Goal: Task Accomplishment & Management: Complete application form

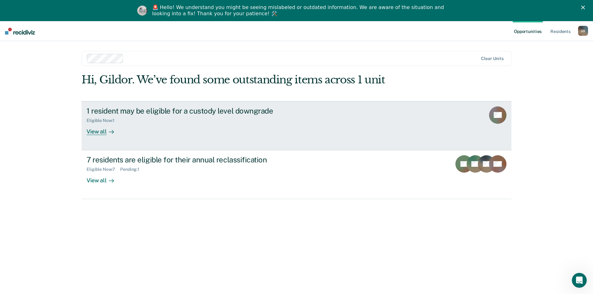
click at [95, 131] on div "View all" at bounding box center [104, 129] width 35 height 12
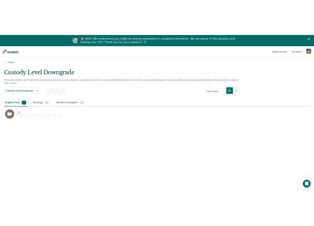
scroll to position [200, 574]
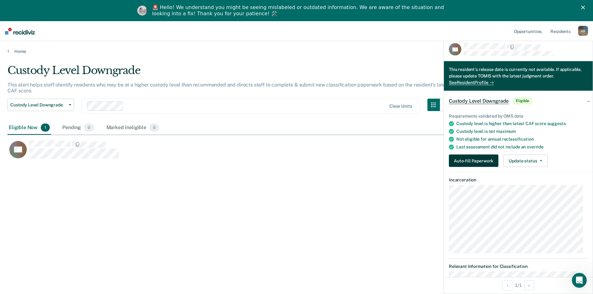
click at [158, 161] on button "Auto-fill Paperwork" at bounding box center [474, 161] width 50 height 12
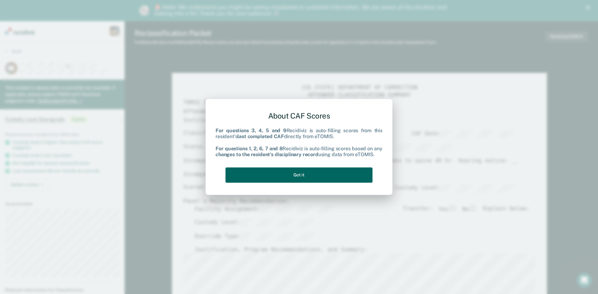
click at [158, 174] on button "Got it" at bounding box center [299, 175] width 147 height 15
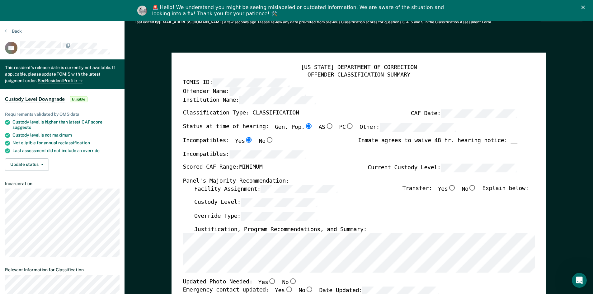
scroll to position [31, 0]
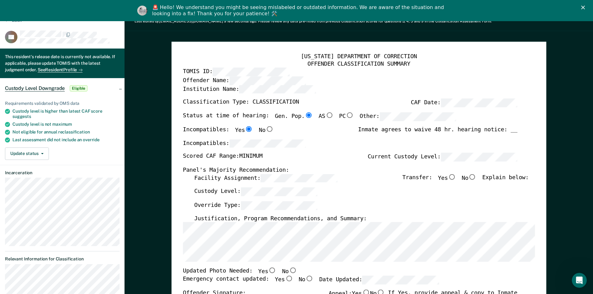
click at [158, 177] on input "No" at bounding box center [473, 177] width 8 height 6
type textarea "x"
radio input "true"
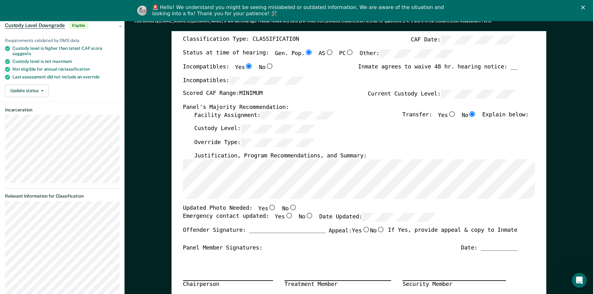
scroll to position [125, 0]
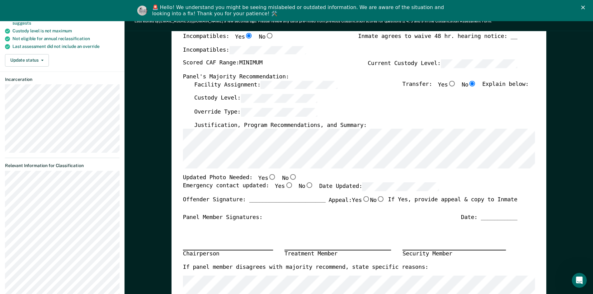
click at [158, 178] on input "Yes" at bounding box center [272, 177] width 8 height 6
type textarea "x"
radio input "true"
click at [158, 186] on input "Yes" at bounding box center [289, 186] width 8 height 6
type textarea "x"
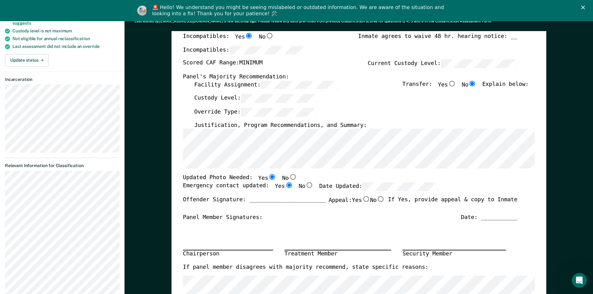
radio input "true"
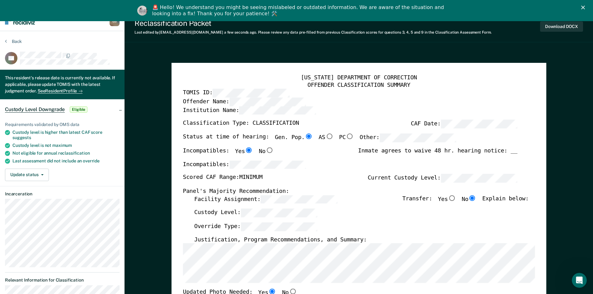
scroll to position [0, 0]
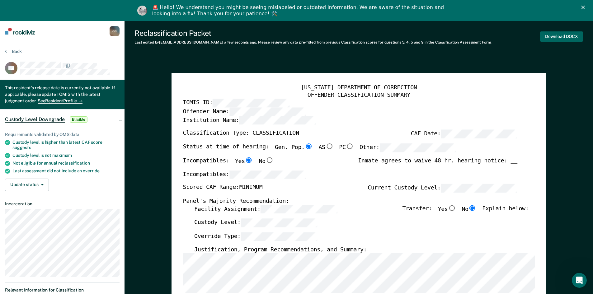
click at [158, 35] on button "Download DOCX" at bounding box center [562, 36] width 43 height 10
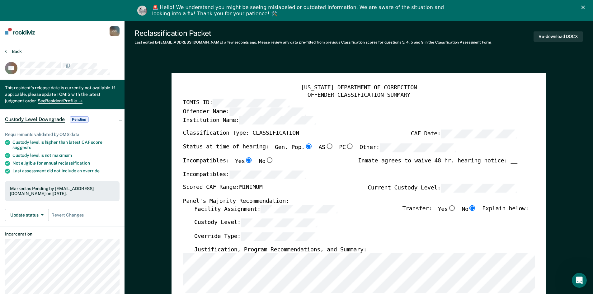
click at [17, 51] on button "Back" at bounding box center [13, 52] width 17 height 6
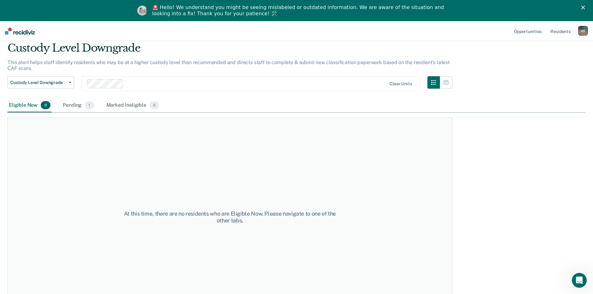
scroll to position [45, 0]
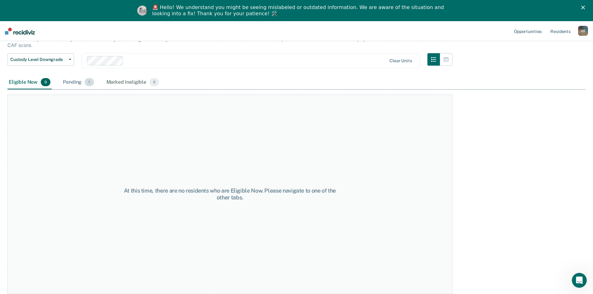
click at [74, 82] on div "Pending 1" at bounding box center [78, 83] width 33 height 14
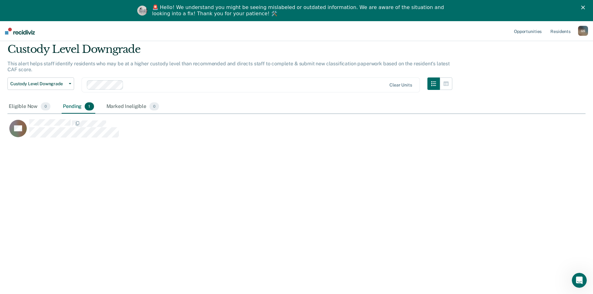
scroll to position [200, 574]
click at [127, 110] on div "Marked Ineligible 0" at bounding box center [132, 107] width 55 height 14
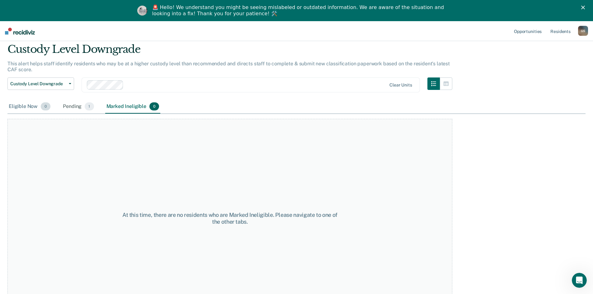
click at [17, 106] on div "Eligible Now 0" at bounding box center [29, 107] width 44 height 14
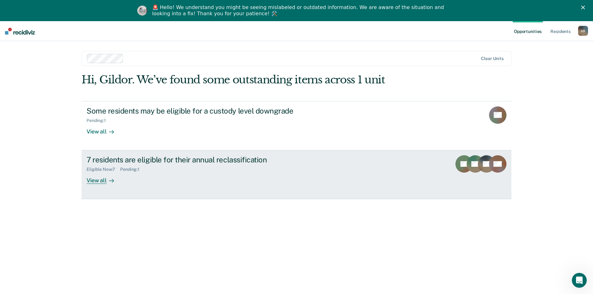
click at [158, 158] on div "7 residents are eligible for their annual reclassification" at bounding box center [196, 159] width 219 height 9
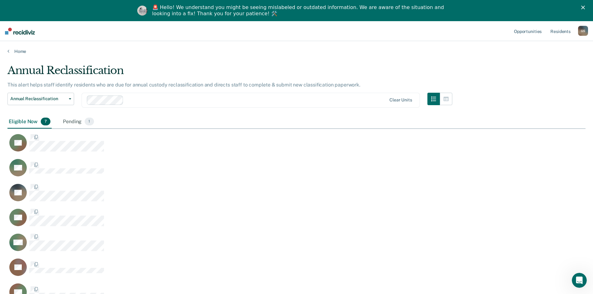
scroll to position [5, 5]
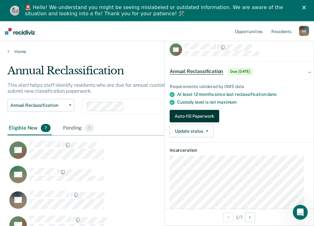
click at [158, 115] on button "Auto-fill Paperwork" at bounding box center [194, 116] width 50 height 12
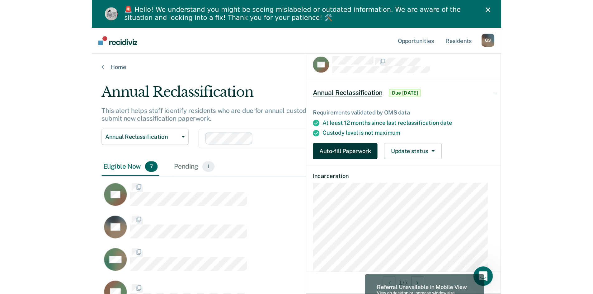
scroll to position [200, 574]
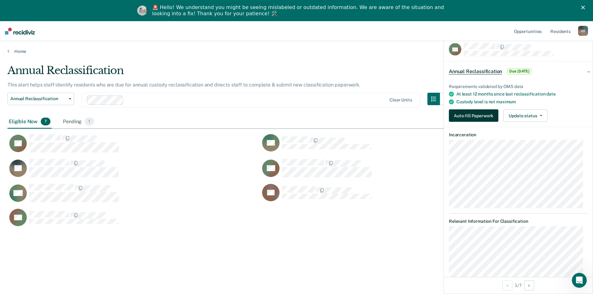
click at [158, 117] on button "Auto-fill Paperwork" at bounding box center [474, 116] width 50 height 12
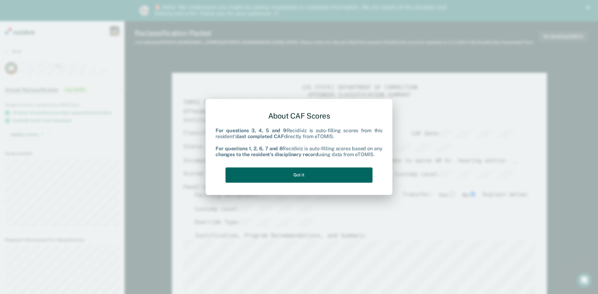
click at [158, 176] on button "Got it" at bounding box center [299, 175] width 147 height 15
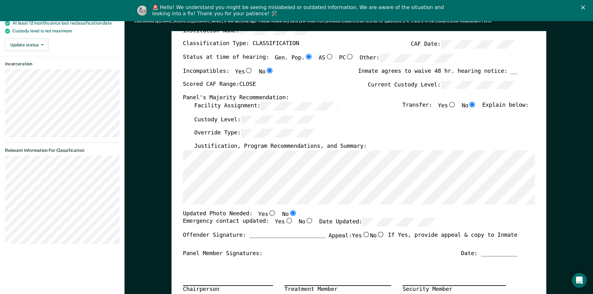
scroll to position [93, 0]
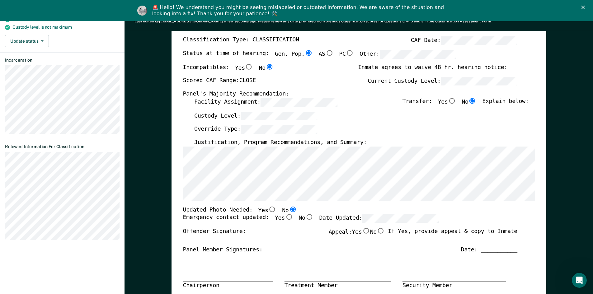
click at [158, 219] on input "Yes" at bounding box center [289, 218] width 8 height 6
type textarea "x"
radio input "true"
click at [158, 219] on input "Yes" at bounding box center [289, 218] width 8 height 6
click at [158, 209] on input "Yes" at bounding box center [272, 210] width 8 height 6
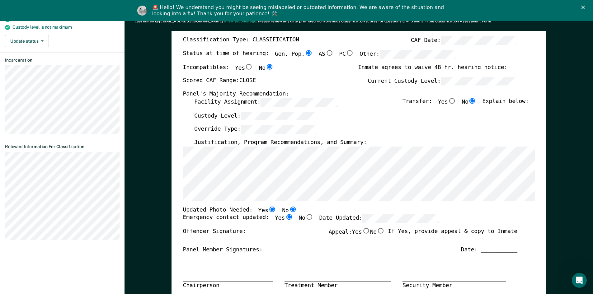
type textarea "x"
radio input "true"
radio input "false"
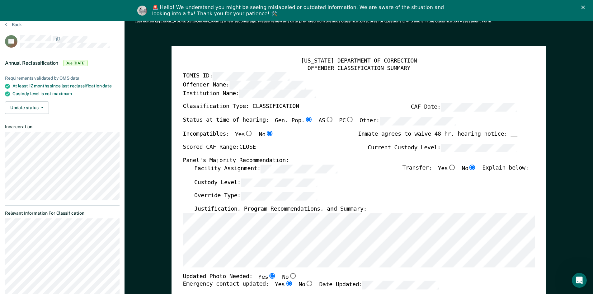
scroll to position [0, 0]
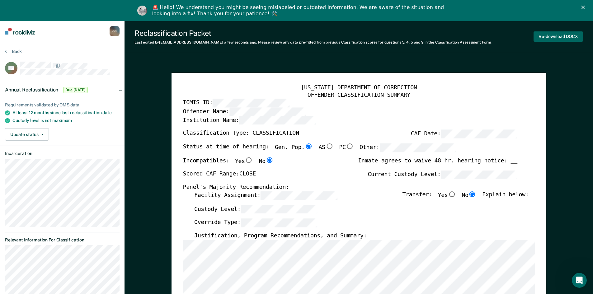
click at [158, 37] on button "Re-download DOCX" at bounding box center [559, 36] width 50 height 10
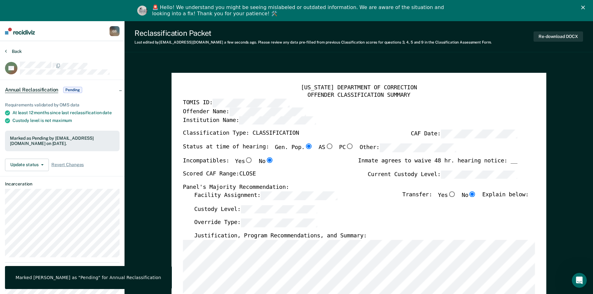
click at [15, 53] on button "Back" at bounding box center [13, 52] width 17 height 6
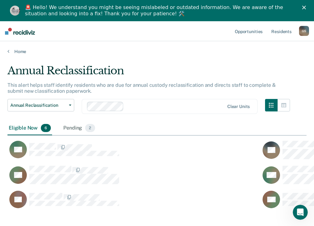
scroll to position [5, 5]
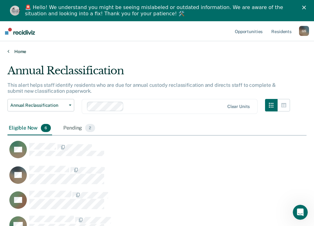
click at [158, 52] on link "Home" at bounding box center [156, 52] width 299 height 6
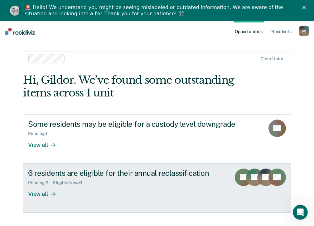
click at [53, 172] on div "6 residents are eligible for their annual reclassification" at bounding box center [127, 172] width 198 height 9
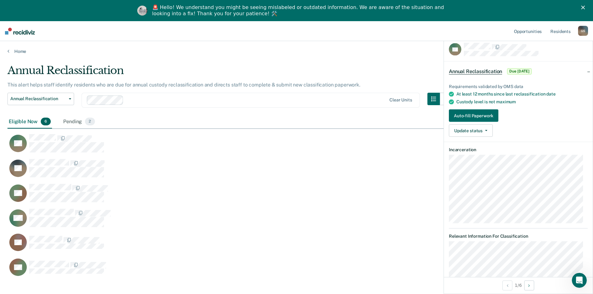
scroll to position [200, 574]
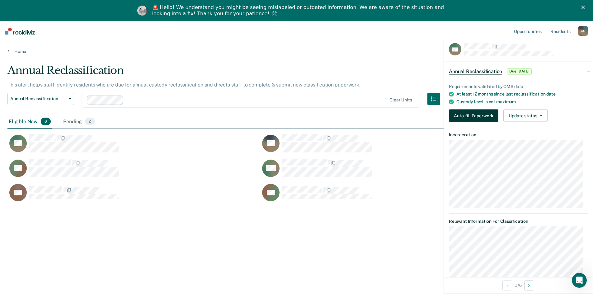
click at [158, 115] on button "Auto-fill Paperwork" at bounding box center [474, 116] width 50 height 12
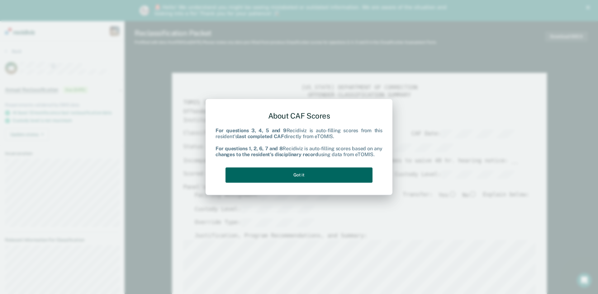
click at [158, 172] on button "Got it" at bounding box center [299, 175] width 147 height 15
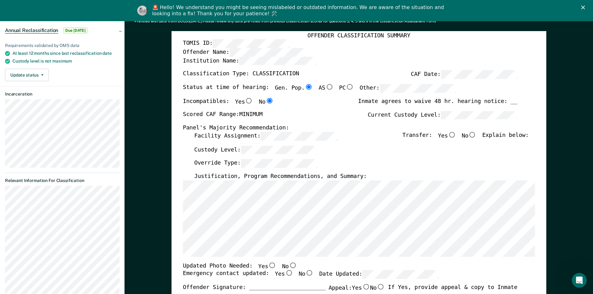
scroll to position [62, 0]
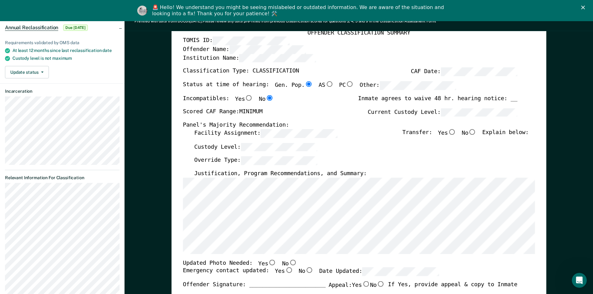
click at [158, 131] on input "No" at bounding box center [473, 132] width 8 height 6
type textarea "x"
radio input "true"
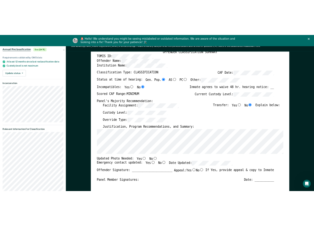
scroll to position [0, 0]
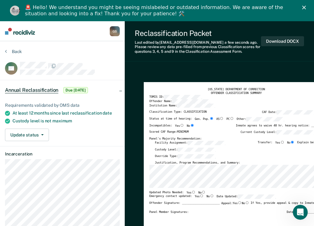
click at [158, 192] on input "Yes" at bounding box center [193, 191] width 4 height 3
type textarea "x"
radio input "true"
click at [158, 195] on label "Yes" at bounding box center [198, 196] width 9 height 4
click at [158, 195] on input "Yes" at bounding box center [201, 195] width 4 height 3
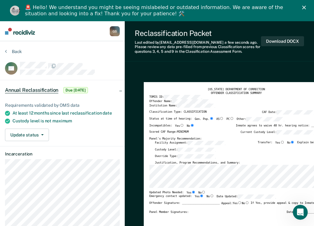
type textarea "x"
radio input "true"
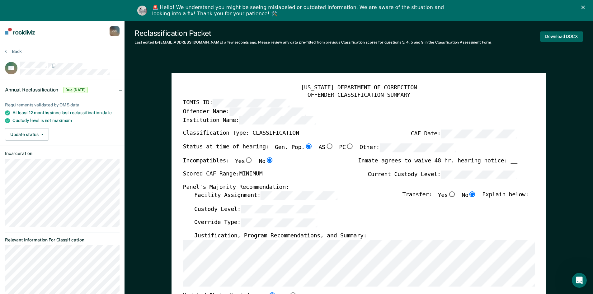
click at [158, 35] on button "Download DOCX" at bounding box center [562, 36] width 43 height 10
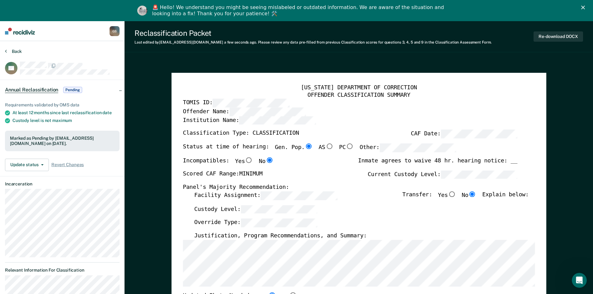
click at [12, 49] on button "Back" at bounding box center [13, 52] width 17 height 6
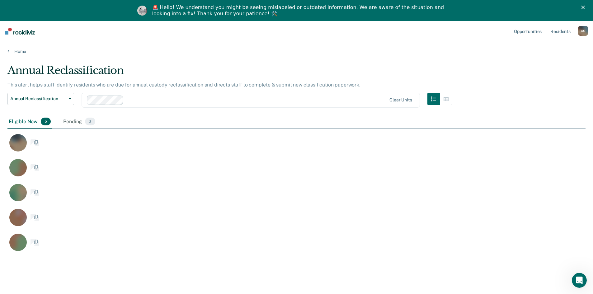
scroll to position [194, 294]
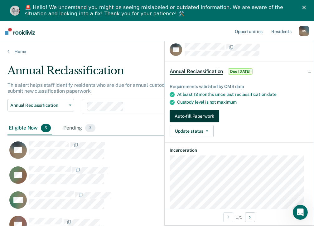
click at [158, 119] on button "Auto-fill Paperwork" at bounding box center [194, 116] width 50 height 12
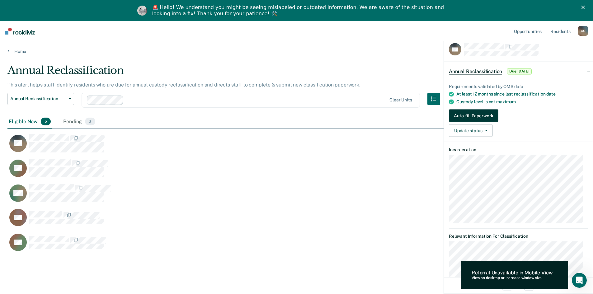
scroll to position [200, 574]
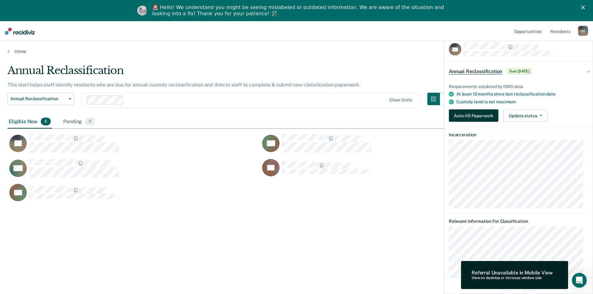
click at [158, 117] on button "Auto-fill Paperwork" at bounding box center [474, 116] width 50 height 12
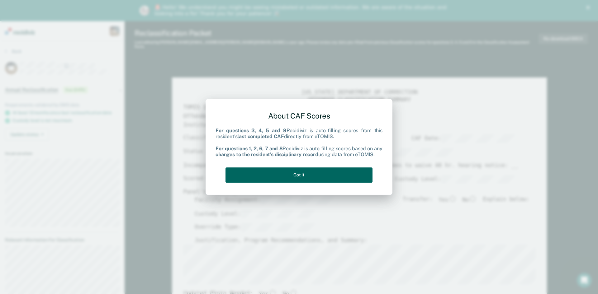
click at [158, 179] on button "Got it" at bounding box center [299, 175] width 147 height 15
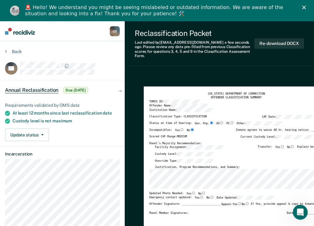
click at [158, 191] on input "Yes" at bounding box center [193, 192] width 4 height 3
type textarea "x"
radio input "true"
click at [158, 195] on input "Yes" at bounding box center [201, 196] width 4 height 3
type textarea "x"
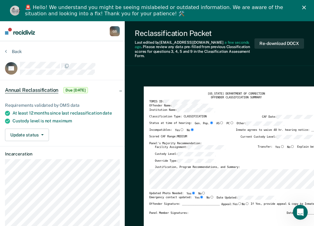
radio input "true"
click at [158, 41] on button "Re-download DOCX" at bounding box center [279, 43] width 50 height 10
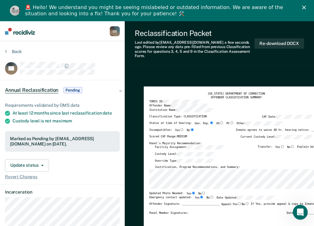
click at [7, 52] on button "Back" at bounding box center [13, 52] width 17 height 6
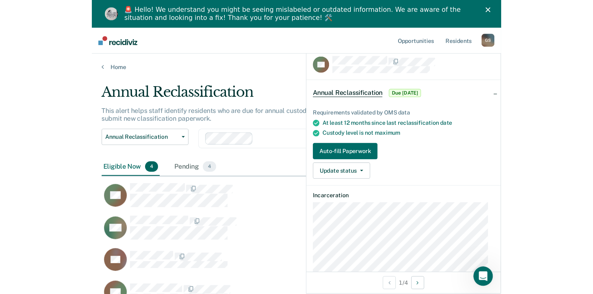
scroll to position [200, 574]
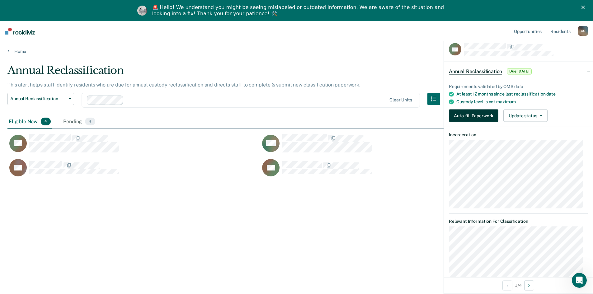
click at [158, 117] on button "Auto-fill Paperwork" at bounding box center [474, 116] width 50 height 12
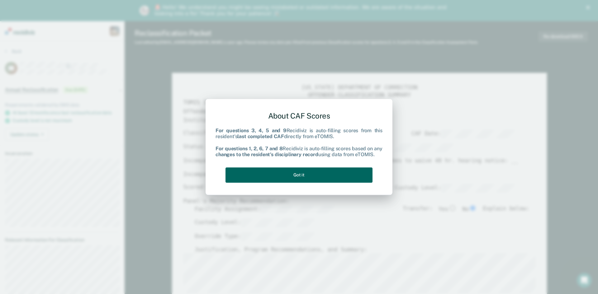
click at [158, 177] on button "Got it" at bounding box center [299, 175] width 147 height 15
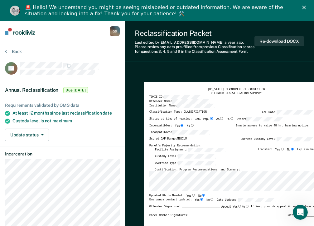
click at [158, 194] on input "Yes" at bounding box center [193, 194] width 4 height 3
type textarea "x"
radio input "true"
radio input "false"
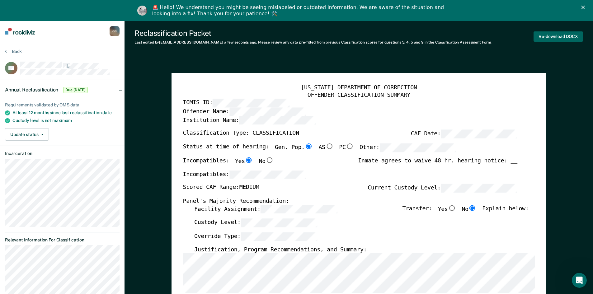
click at [158, 38] on button "Re-download DOCX" at bounding box center [559, 36] width 50 height 10
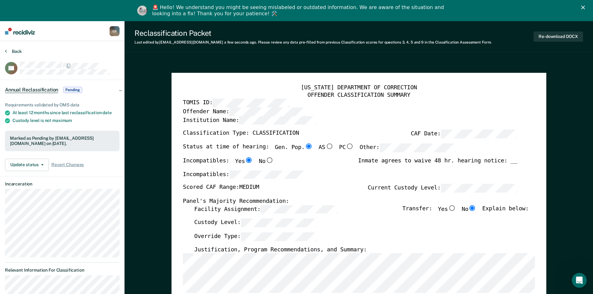
click at [17, 52] on button "Back" at bounding box center [13, 52] width 17 height 6
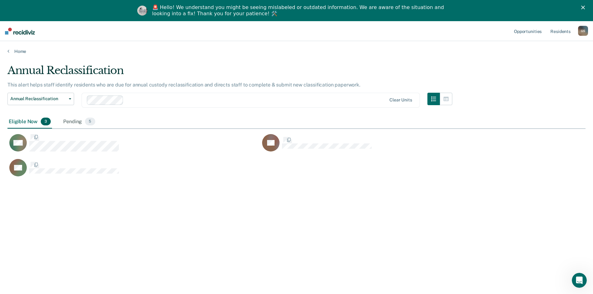
scroll to position [200, 574]
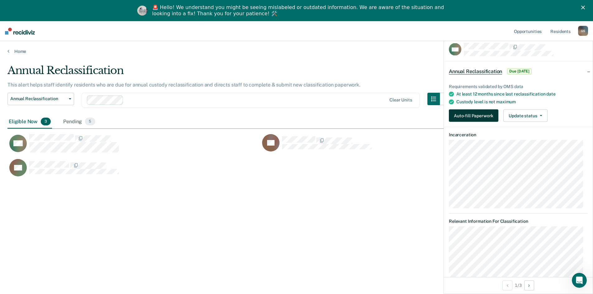
click at [158, 117] on button "Auto-fill Paperwork" at bounding box center [474, 116] width 50 height 12
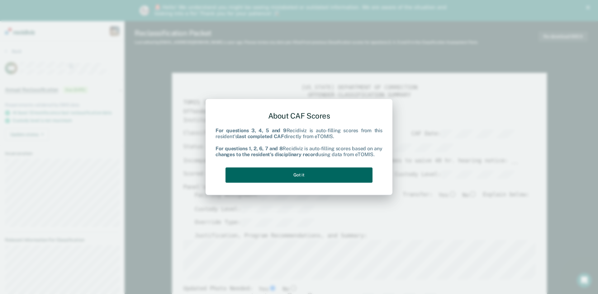
click at [158, 171] on button "Got it" at bounding box center [299, 175] width 147 height 15
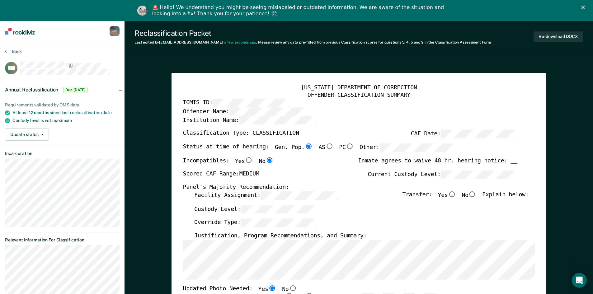
click at [158, 193] on input "No" at bounding box center [473, 195] width 8 height 6
type textarea "x"
radio input "true"
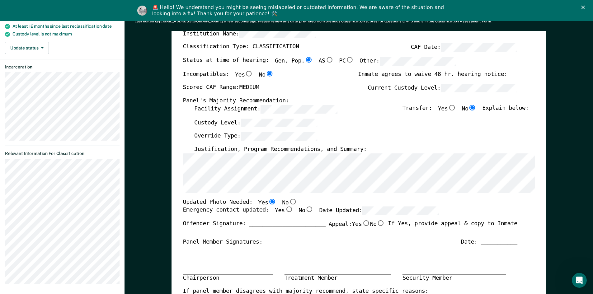
scroll to position [93, 0]
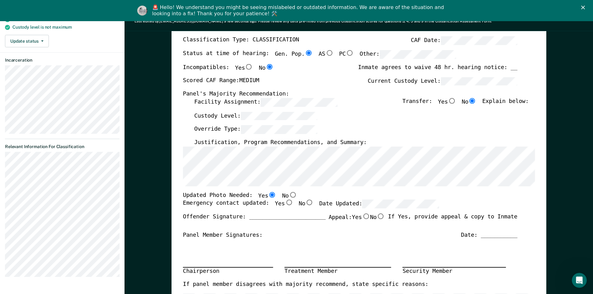
click at [158, 204] on input "Yes" at bounding box center [289, 203] width 8 height 6
type textarea "x"
radio input "true"
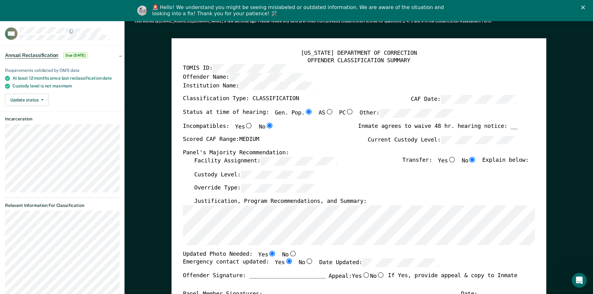
scroll to position [0, 0]
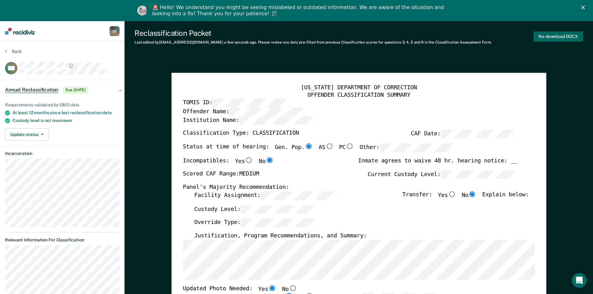
click at [158, 39] on button "Re-download DOCX" at bounding box center [559, 36] width 50 height 10
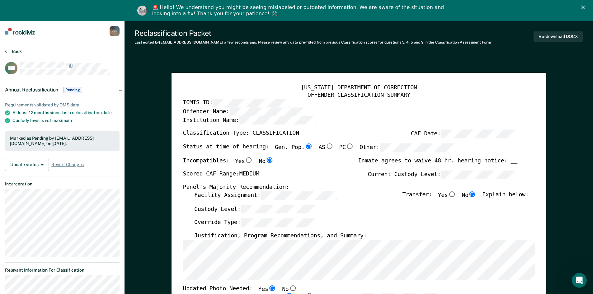
click at [18, 51] on button "Back" at bounding box center [13, 52] width 17 height 6
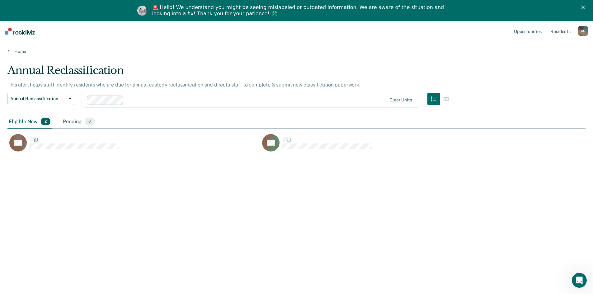
scroll to position [200, 574]
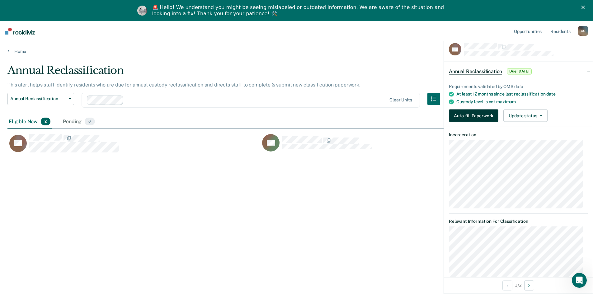
click at [158, 116] on button "Auto-fill Paperwork" at bounding box center [474, 116] width 50 height 12
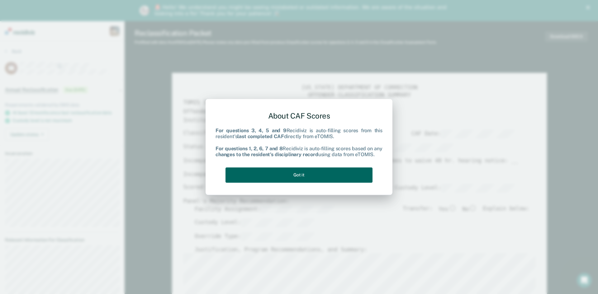
click at [158, 175] on button "Got it" at bounding box center [299, 175] width 147 height 15
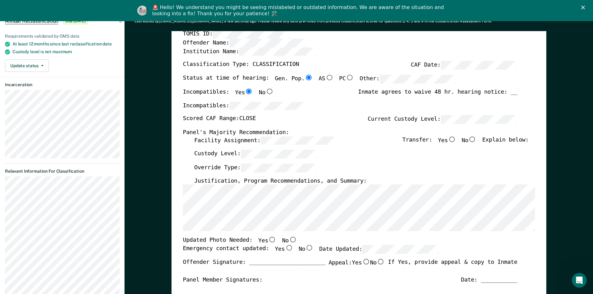
scroll to position [93, 0]
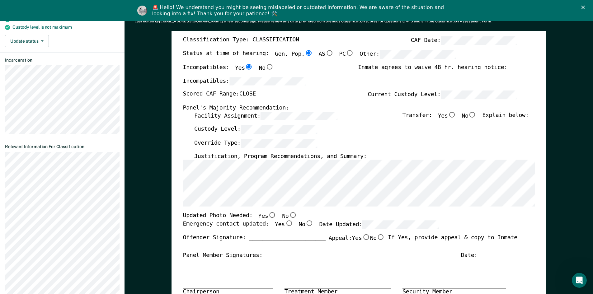
click at [158, 115] on input "No" at bounding box center [473, 115] width 8 height 6
type textarea "x"
radio input "true"
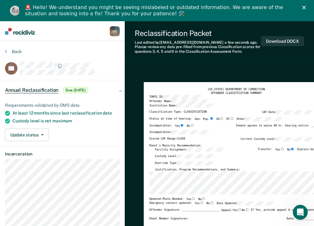
click at [158, 198] on input "No" at bounding box center [203, 198] width 4 height 3
type textarea "x"
radio input "true"
click at [158, 203] on input "Yes" at bounding box center [201, 202] width 4 height 3
type textarea "x"
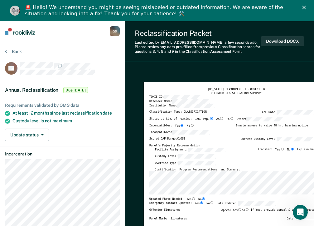
radio input "true"
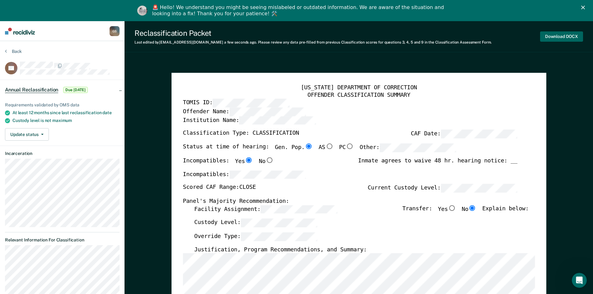
click at [158, 35] on button "Download DOCX" at bounding box center [562, 36] width 43 height 10
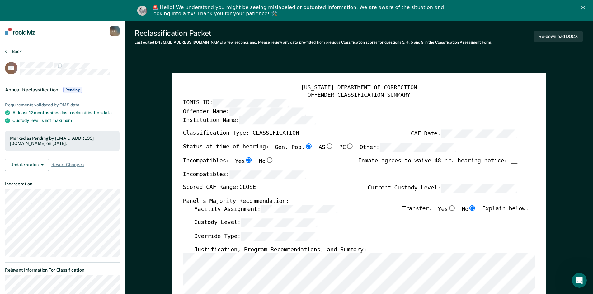
click at [15, 51] on button "Back" at bounding box center [13, 52] width 17 height 6
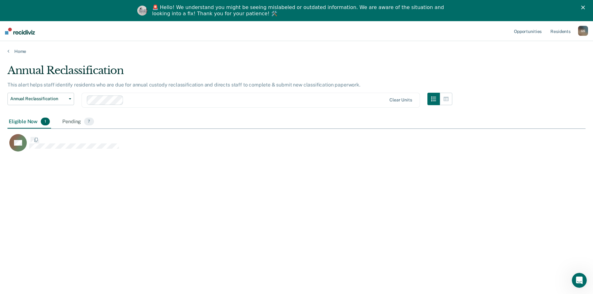
scroll to position [200, 574]
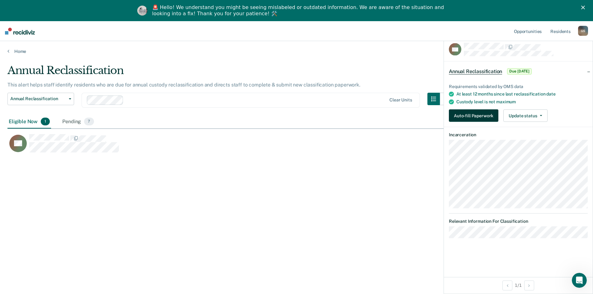
click at [158, 114] on button "Auto-fill Paperwork" at bounding box center [474, 116] width 50 height 12
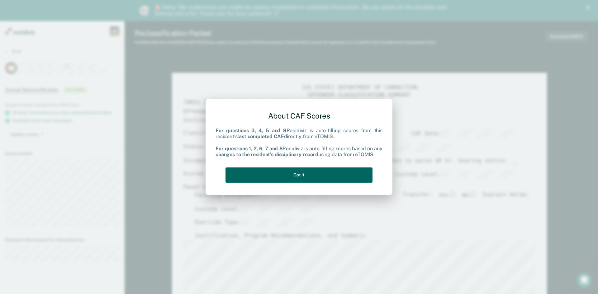
click at [158, 177] on button "Got it" at bounding box center [299, 175] width 147 height 15
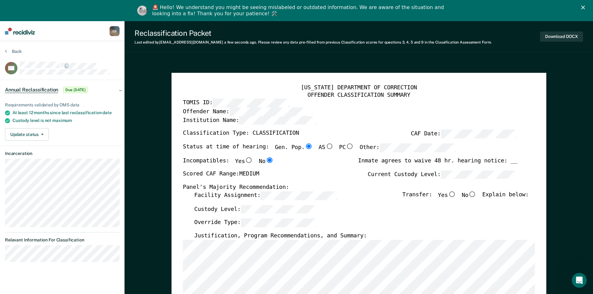
click at [158, 195] on input "No" at bounding box center [473, 195] width 8 height 6
type textarea "x"
radio input "true"
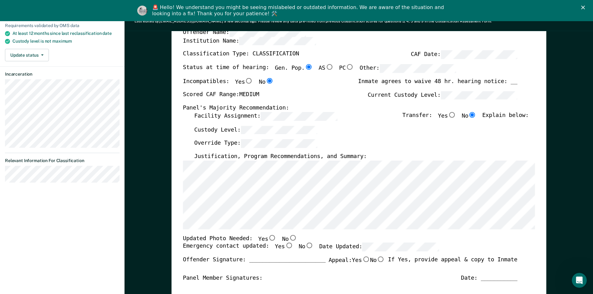
scroll to position [93, 0]
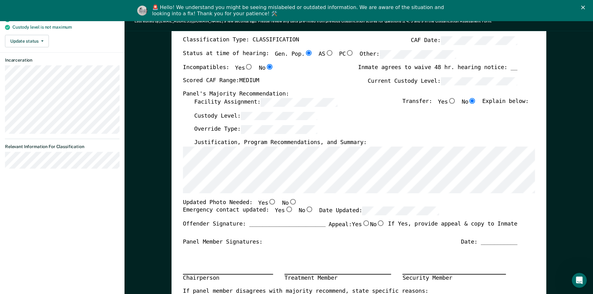
click at [158, 202] on input "No" at bounding box center [293, 202] width 8 height 6
type textarea "x"
radio input "true"
click at [158, 210] on input "Yes" at bounding box center [289, 210] width 8 height 6
type textarea "x"
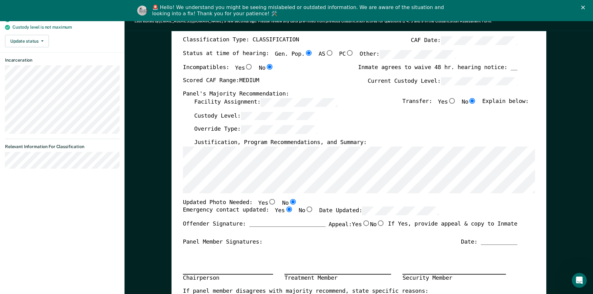
radio input "true"
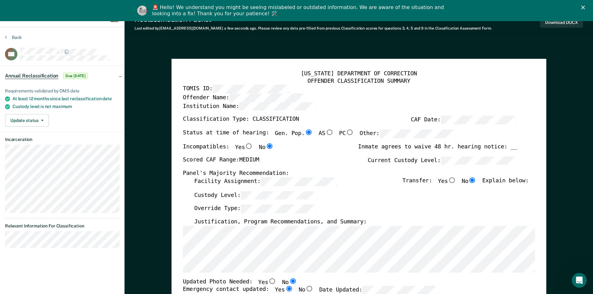
scroll to position [0, 0]
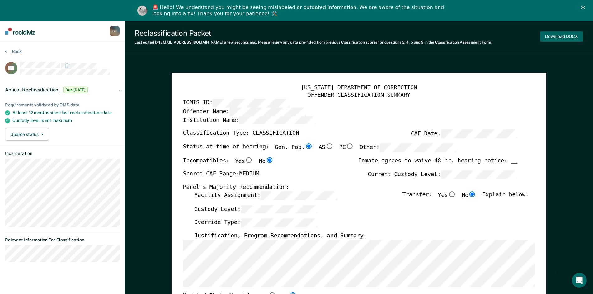
click at [158, 39] on button "Download DOCX" at bounding box center [562, 36] width 43 height 10
type textarea "x"
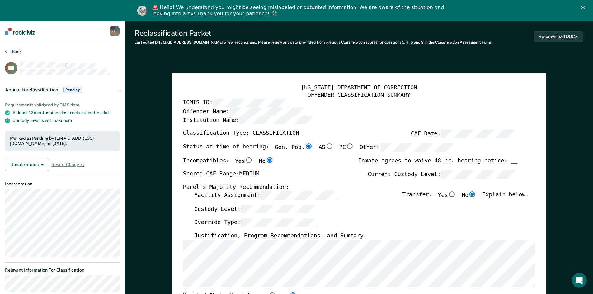
click at [17, 52] on button "Back" at bounding box center [13, 52] width 17 height 6
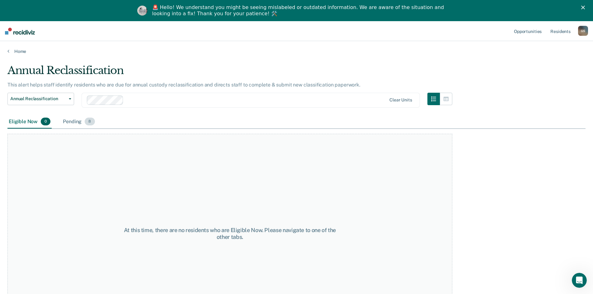
click at [67, 120] on div "Pending 8" at bounding box center [79, 122] width 34 height 14
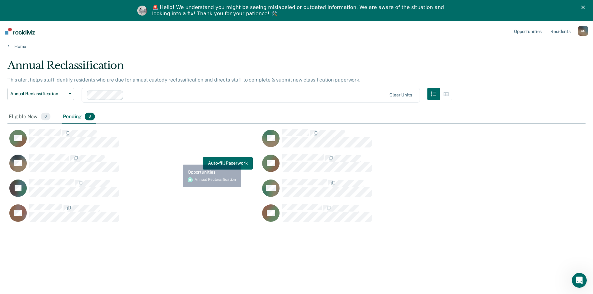
scroll to position [21, 0]
